Goal: Task Accomplishment & Management: Use online tool/utility

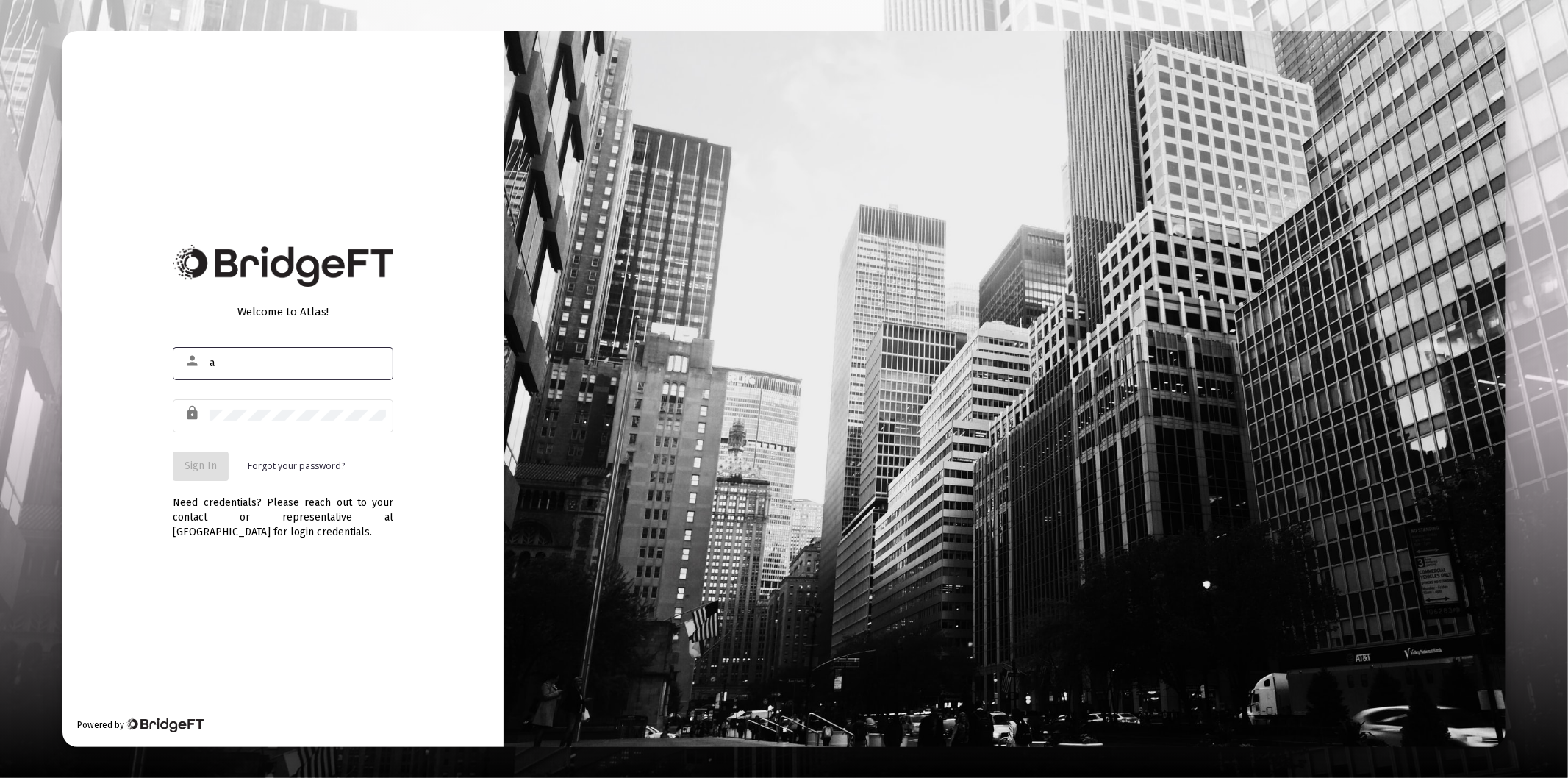
type input "[PERSON_NAME][EMAIL_ADDRESS][DOMAIN_NAME]"
click at [275, 406] on div at bounding box center [298, 415] width 176 height 36
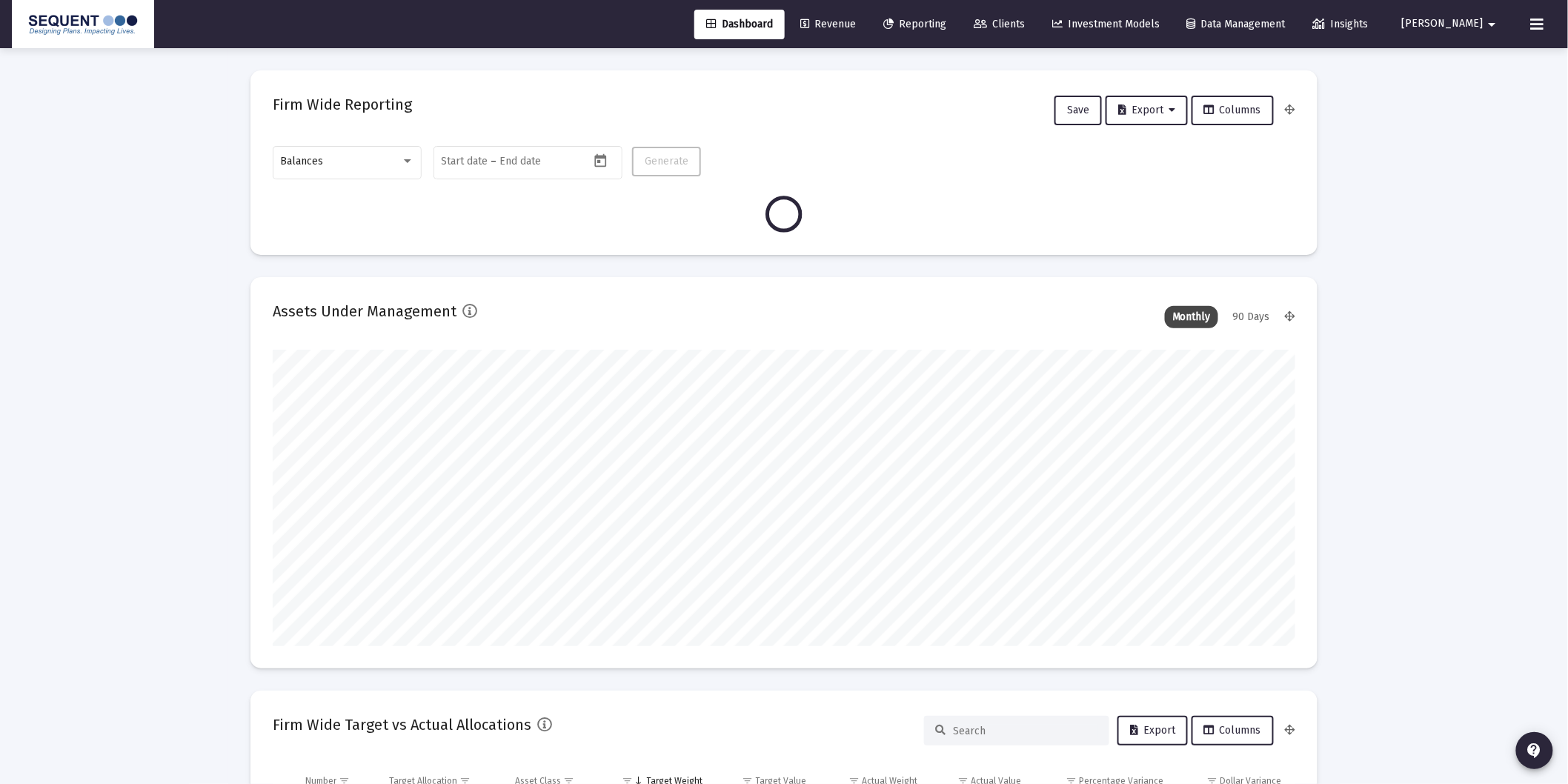
scroll to position [296, 550]
type input "[DATE]"
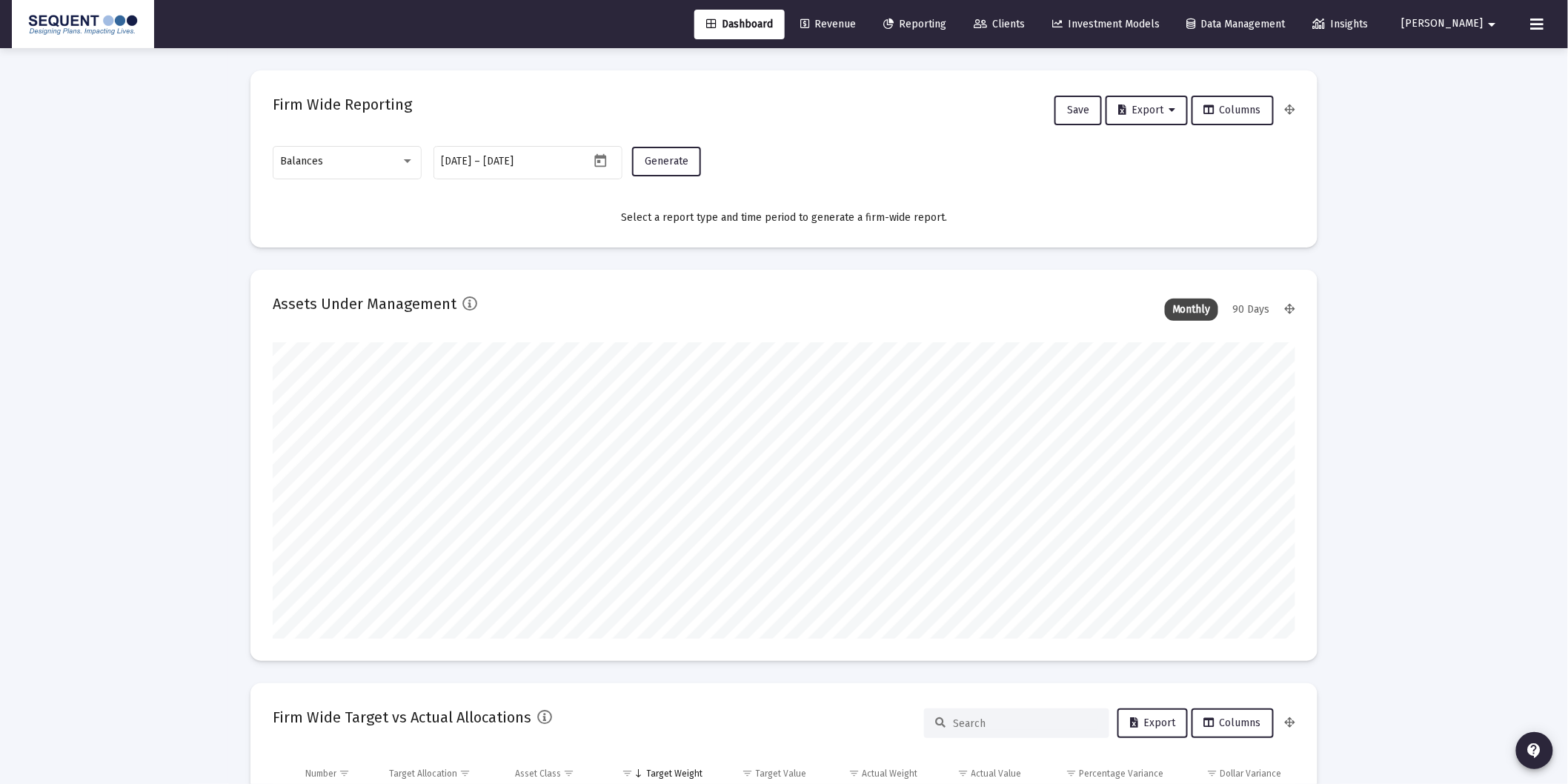
scroll to position [296, 477]
click at [329, 167] on div "Balances" at bounding box center [348, 161] width 134 height 36
click at [344, 72] on span "Transactions" at bounding box center [348, 68] width 134 height 31
click at [673, 161] on span "Generate" at bounding box center [667, 161] width 44 height 13
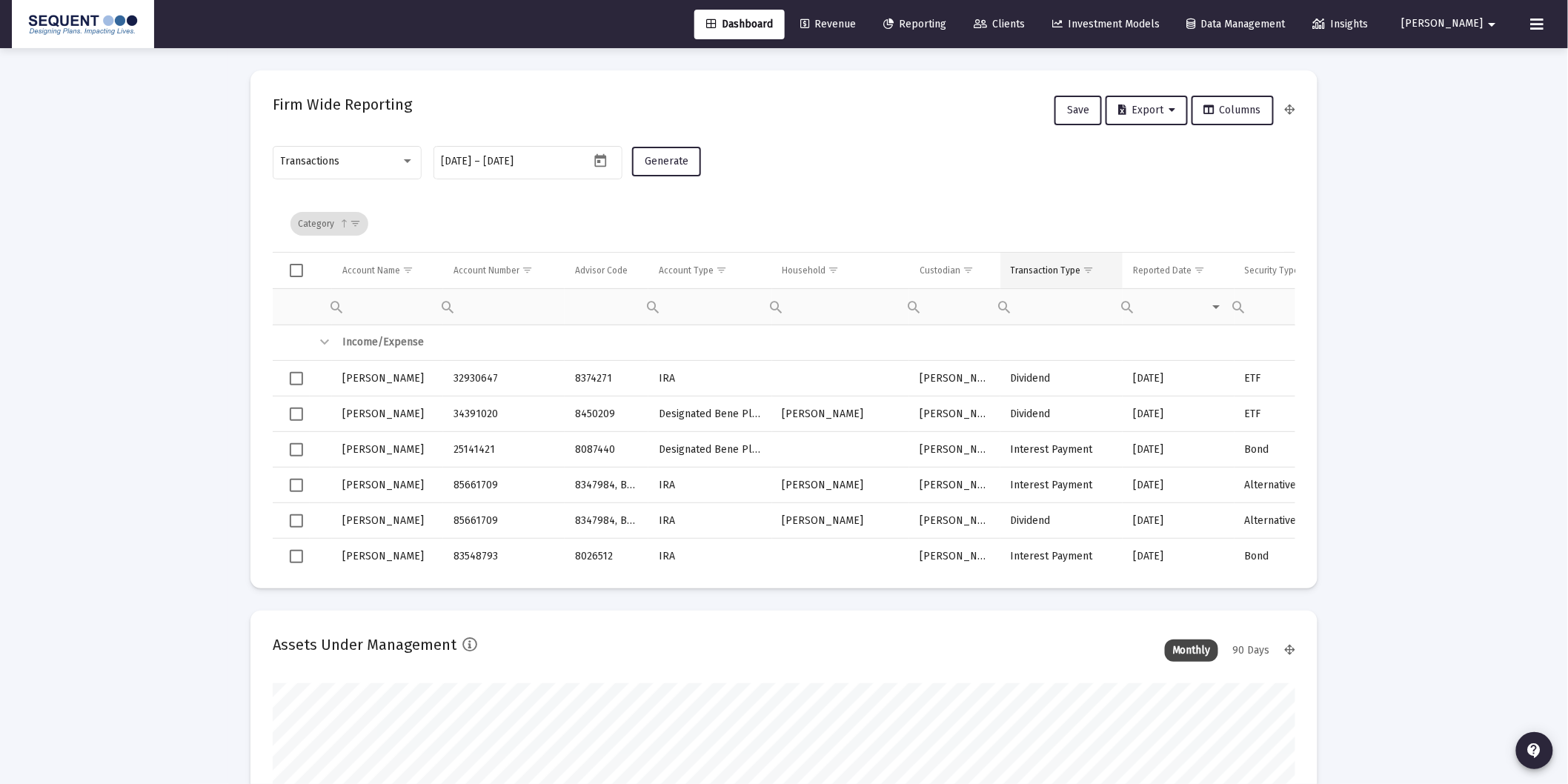
click at [1092, 269] on span "Show filter options for column 'Transaction Type'" at bounding box center [1089, 270] width 11 height 11
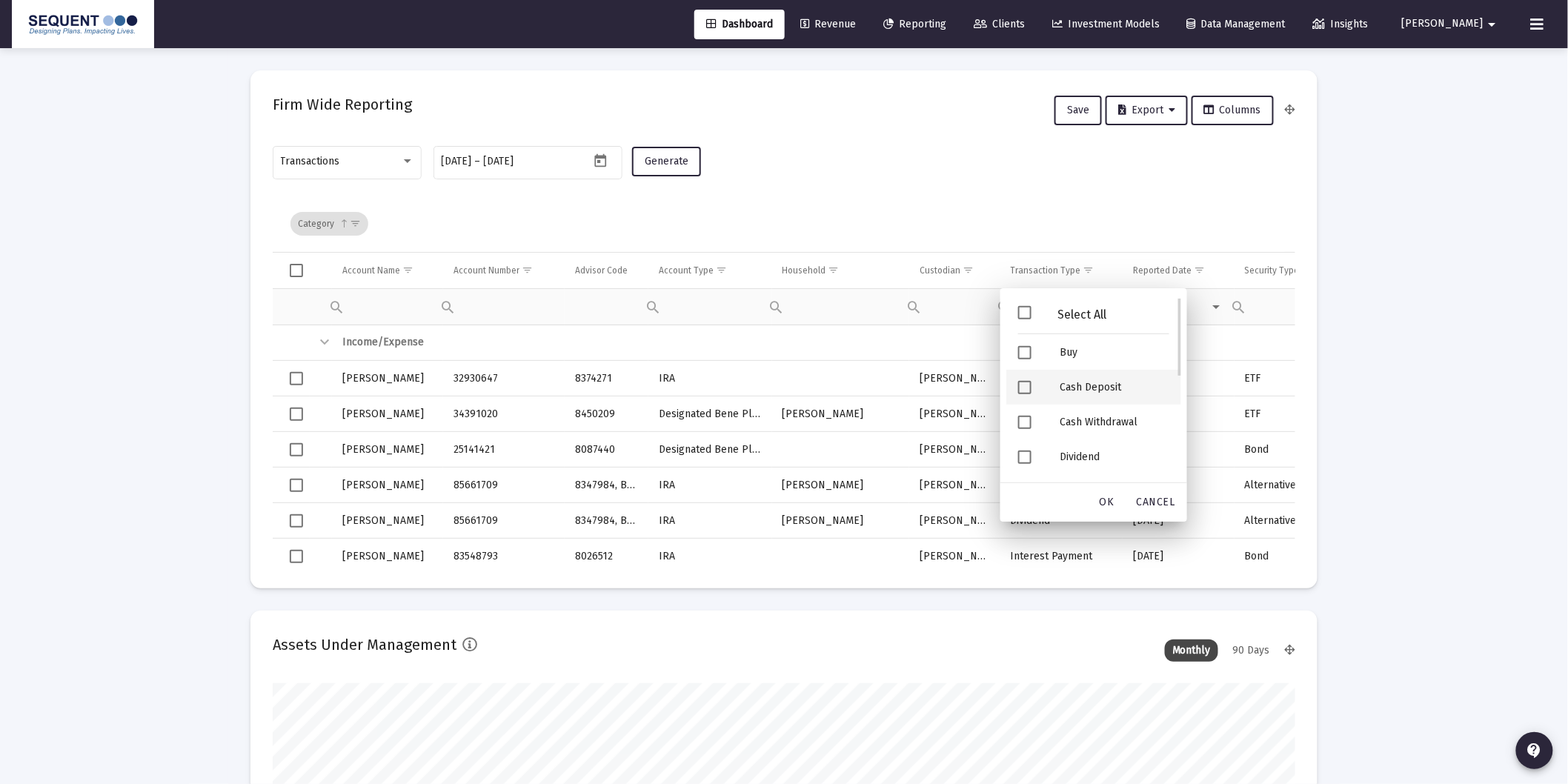
click at [1086, 388] on div "Cash Deposit" at bounding box center [1114, 387] width 134 height 35
click at [1095, 393] on div "Security Deposit" at bounding box center [1114, 390] width 134 height 35
click at [1106, 507] on div "OK" at bounding box center [1108, 502] width 47 height 27
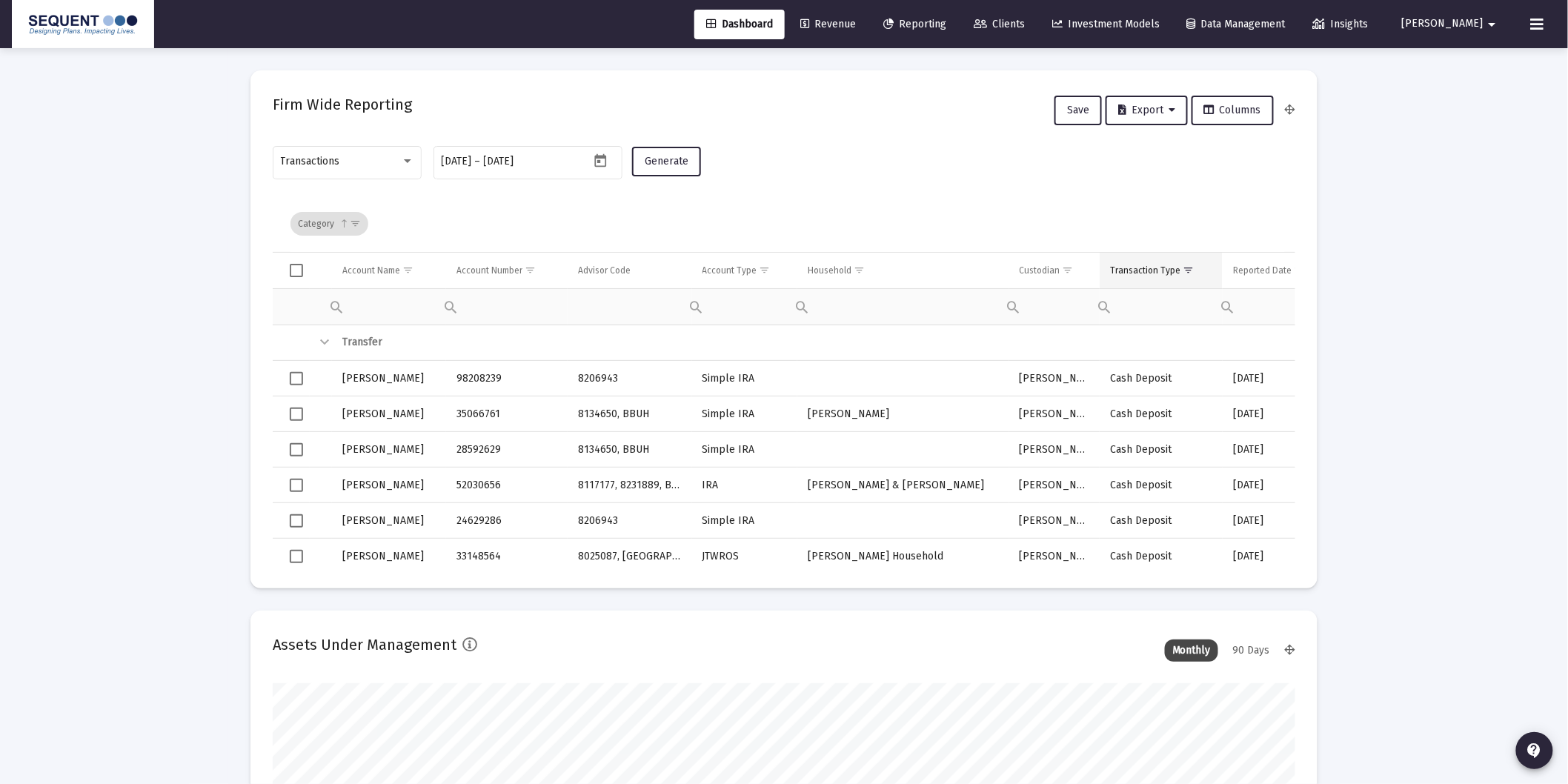
click at [1146, 262] on td "Transaction Type" at bounding box center [1161, 271] width 123 height 36
click at [1158, 112] on span "Export" at bounding box center [1147, 110] width 57 height 13
click at [1153, 140] on button "Export All Rows" at bounding box center [1153, 148] width 101 height 36
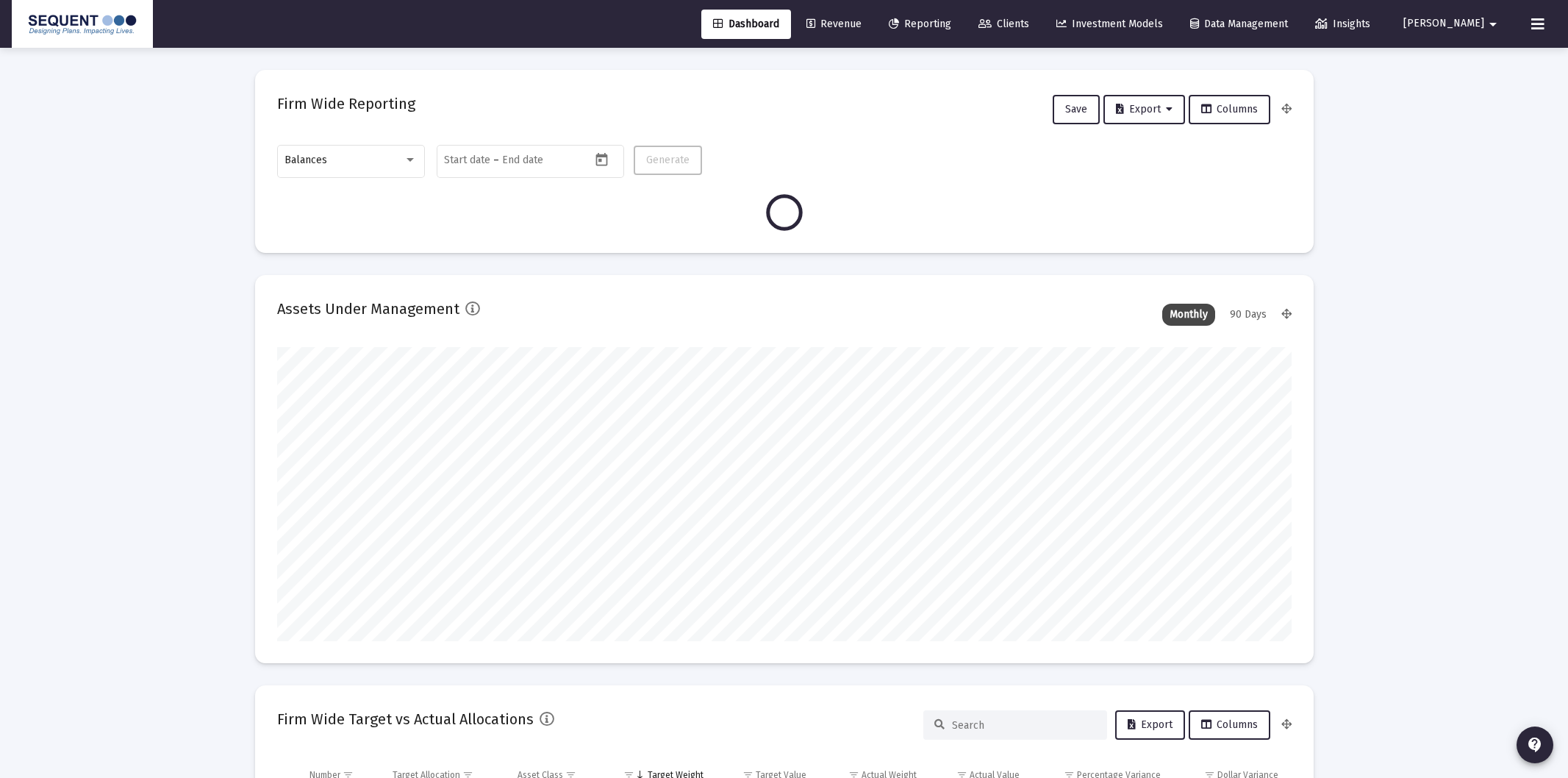
type input "[DATE]"
